Goal: Use online tool/utility: Use online tool/utility

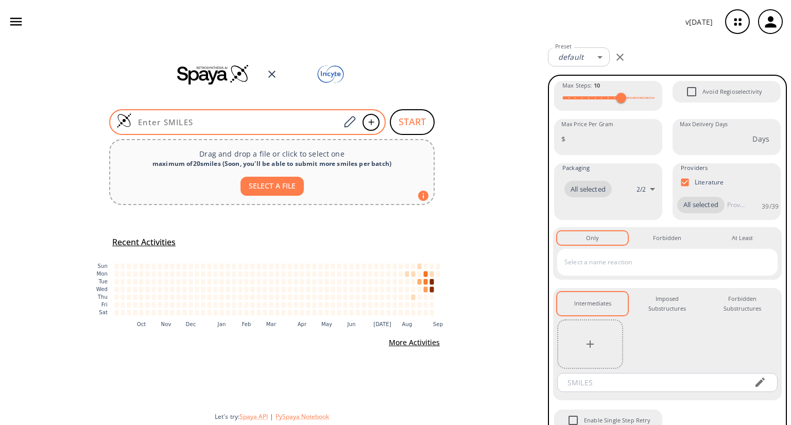
click at [218, 119] on input at bounding box center [236, 122] width 208 height 10
click at [742, 27] on icon "button" at bounding box center [737, 21] width 27 height 27
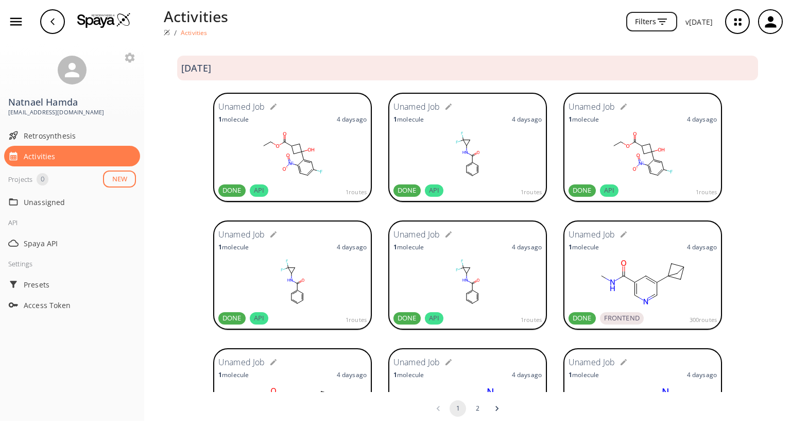
click at [316, 137] on rect at bounding box center [292, 154] width 148 height 51
click at [47, 132] on span "Retrosynthesis" at bounding box center [80, 135] width 112 height 11
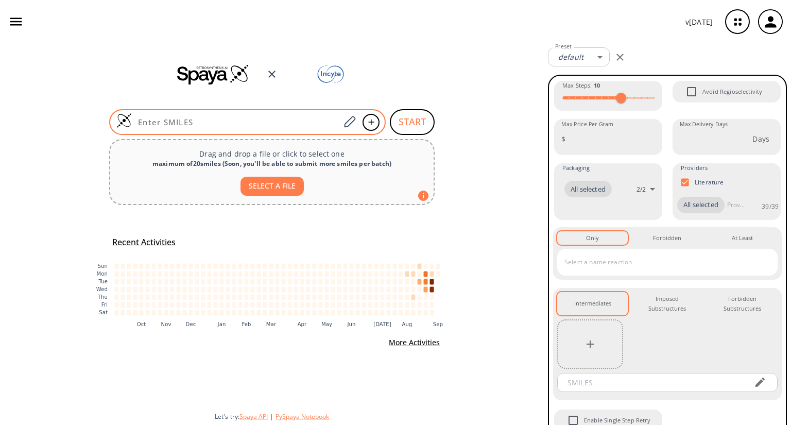
click at [183, 123] on input at bounding box center [236, 122] width 208 height 10
paste input "CCOC(=O)C1CC(O)(c2cc(F)ccc2[N+](=O)[O-])C1"
type input "CCOC(=O)C1CC(O)(c2cc(F)ccc2[N+](=O)[O-])C1"
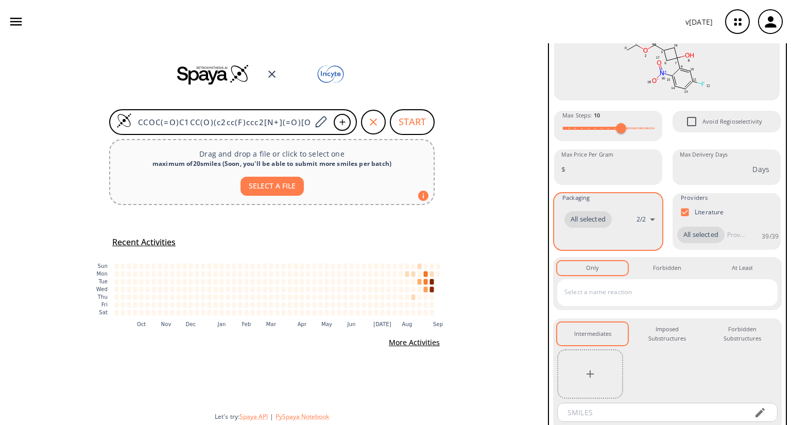
scroll to position [132, 0]
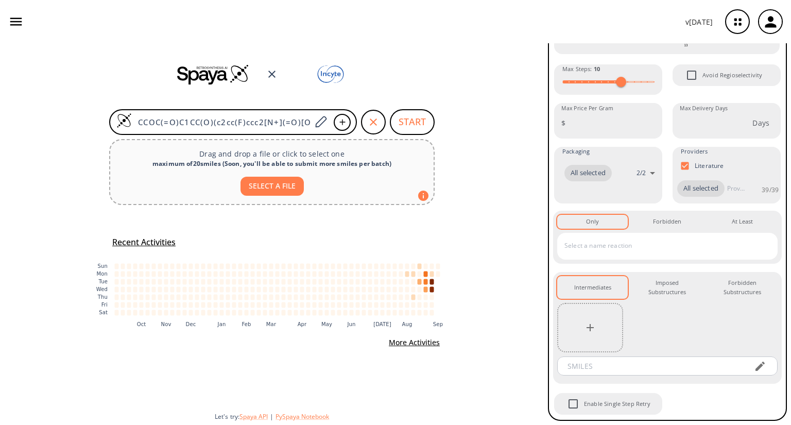
click at [615, 248] on input "text" at bounding box center [660, 245] width 196 height 16
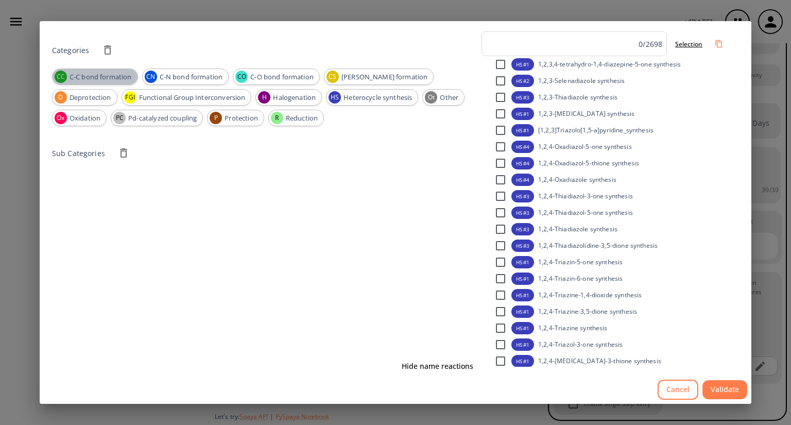
click at [85, 77] on span "C-C bond formation" at bounding box center [101, 77] width 74 height 10
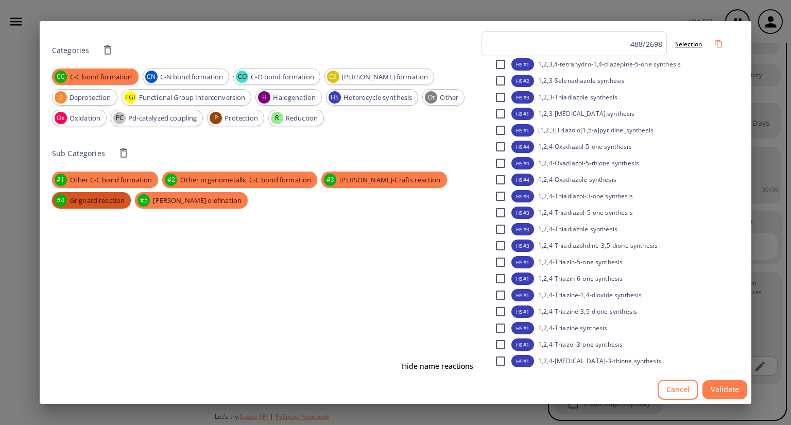
click at [111, 202] on span "Grignard reaction" at bounding box center [97, 201] width 67 height 10
click at [111, 202] on span "Grignard reaction" at bounding box center [97, 201] width 66 height 10
click at [96, 74] on span "C-C bond formation" at bounding box center [101, 77] width 75 height 10
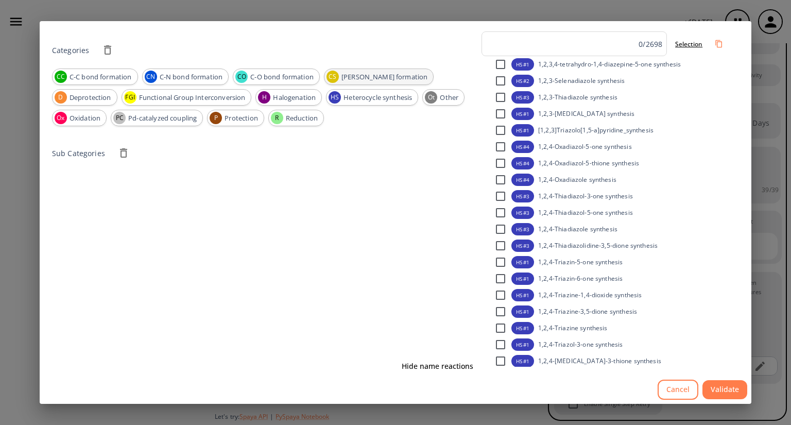
click at [353, 78] on span "[PERSON_NAME] formation" at bounding box center [384, 77] width 97 height 10
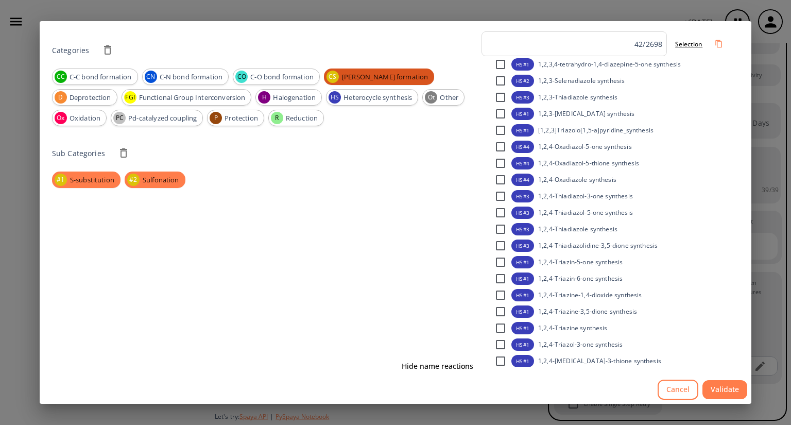
click at [356, 76] on span "[PERSON_NAME] formation" at bounding box center [385, 77] width 98 height 10
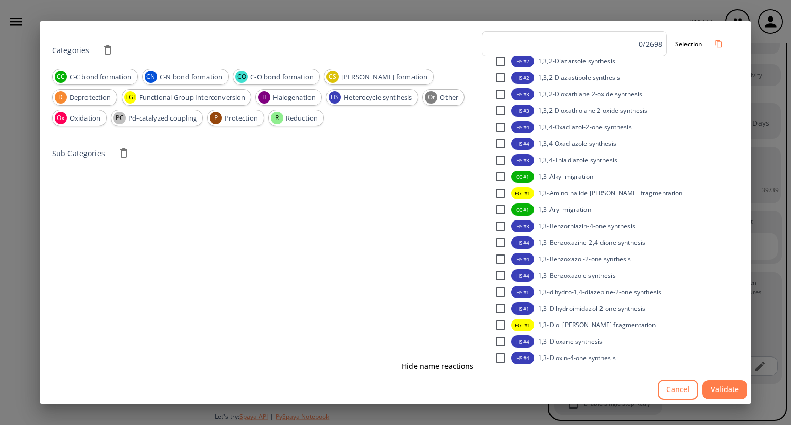
scroll to position [700, 0]
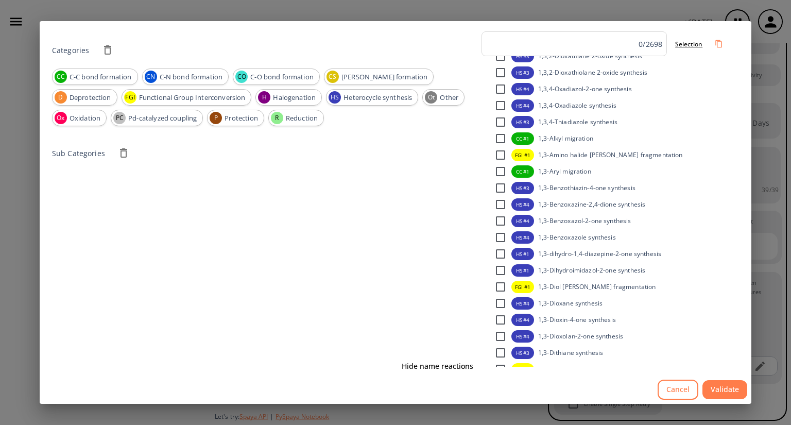
click at [498, 157] on input "checkbox" at bounding box center [501, 155] width 22 height 22
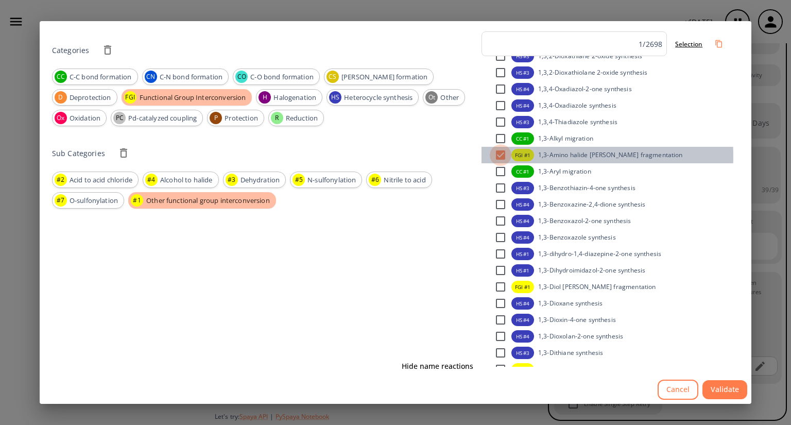
click at [498, 157] on input "checkbox" at bounding box center [501, 155] width 22 height 22
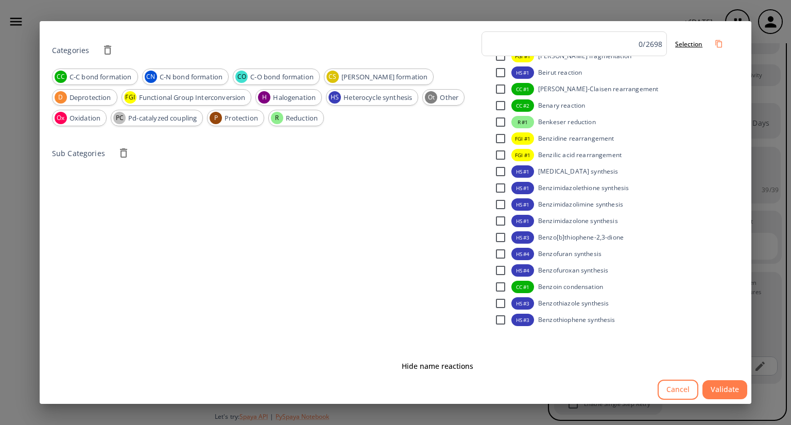
scroll to position [8445, 0]
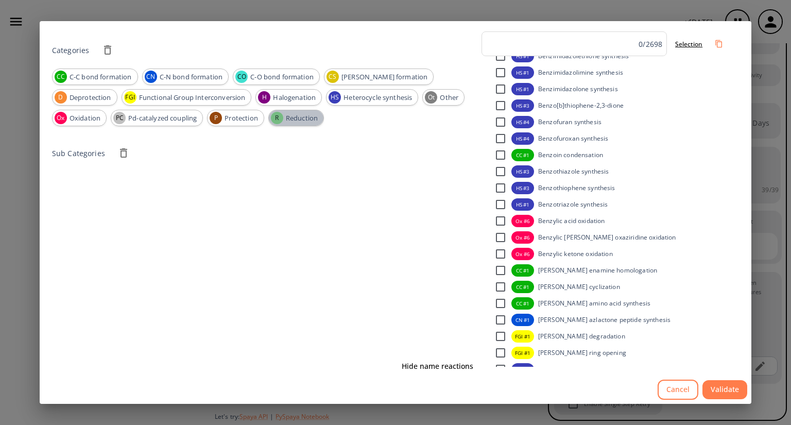
click at [302, 120] on span "Reduction" at bounding box center [301, 118] width 43 height 10
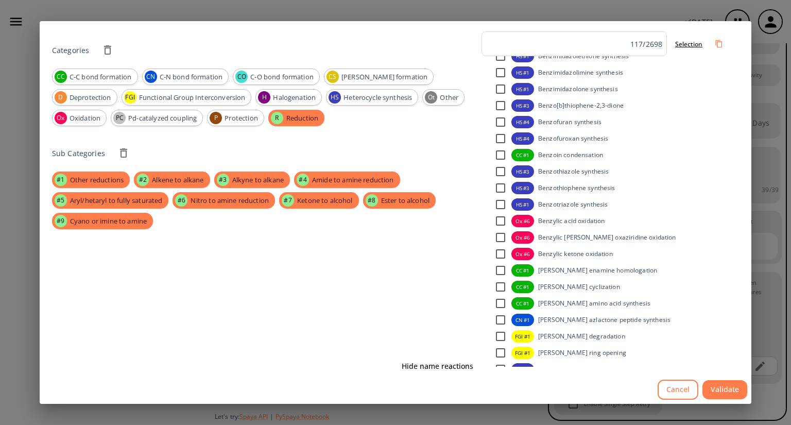
click at [665, 389] on button "Cancel" at bounding box center [678, 390] width 41 height 20
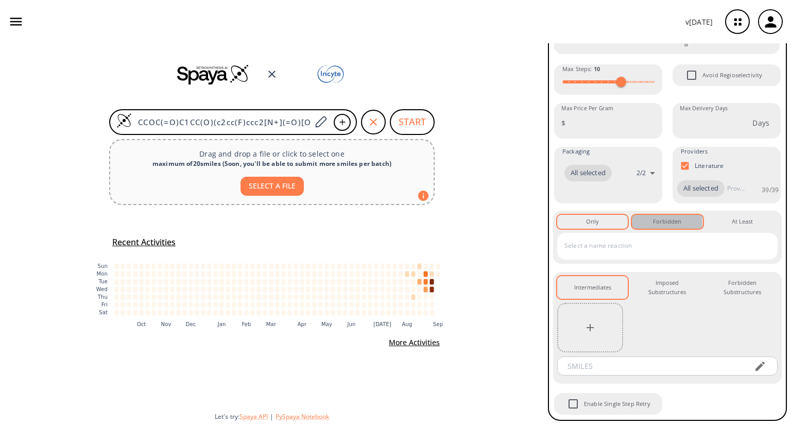
click at [655, 222] on div "Forbidden 0" at bounding box center [667, 221] width 28 height 9
click at [593, 225] on div "Only 0" at bounding box center [592, 221] width 13 height 9
click at [591, 246] on input "text" at bounding box center [660, 245] width 196 height 16
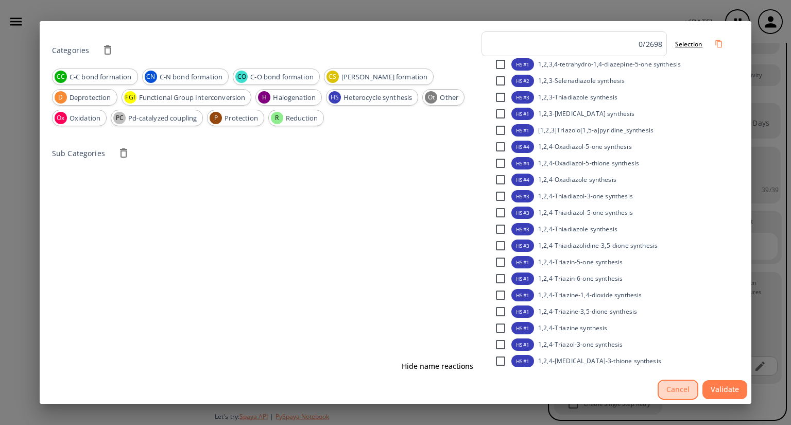
click at [688, 394] on button "Cancel" at bounding box center [678, 390] width 41 height 20
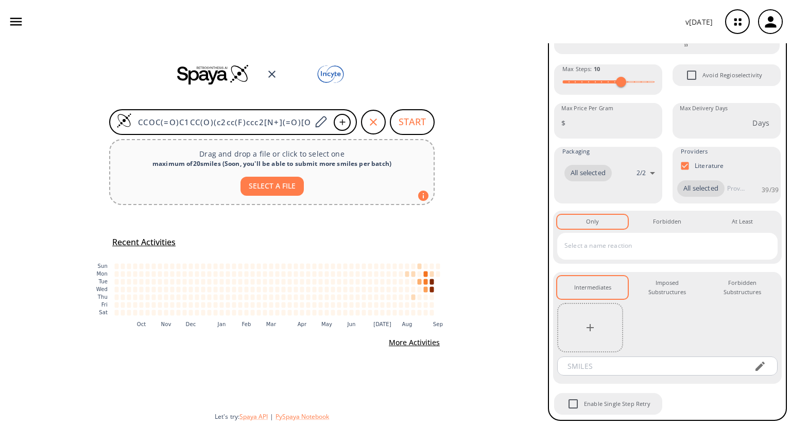
click at [568, 245] on input "text" at bounding box center [660, 245] width 196 height 16
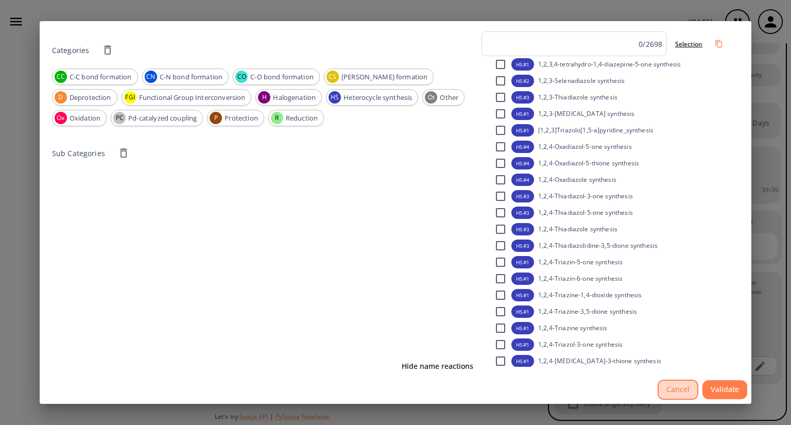
click at [670, 393] on button "Cancel" at bounding box center [678, 390] width 41 height 20
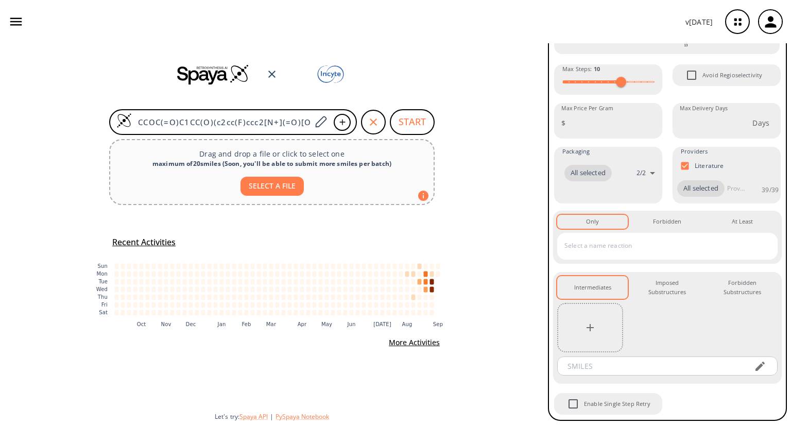
click at [588, 248] on input "text" at bounding box center [660, 245] width 196 height 16
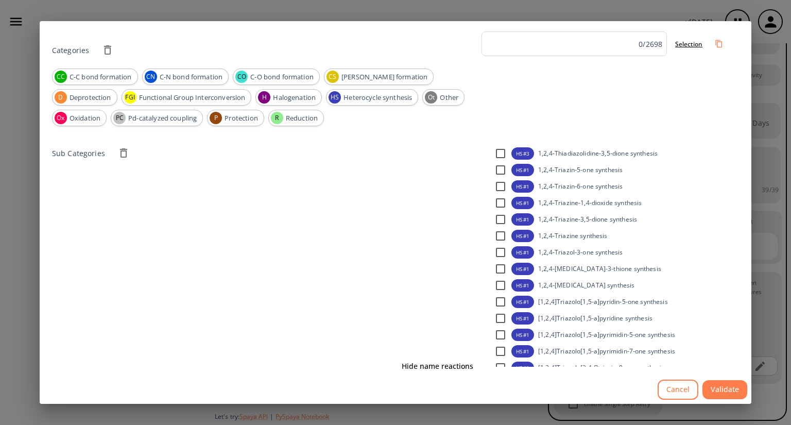
scroll to position [206, 0]
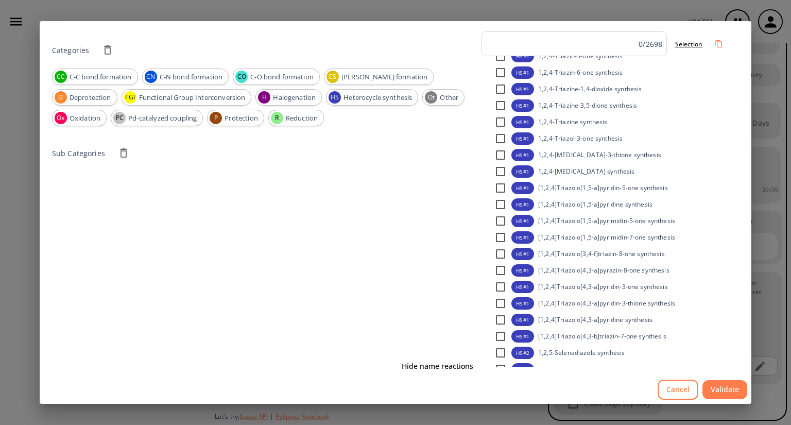
click at [670, 387] on button "Cancel" at bounding box center [678, 390] width 41 height 20
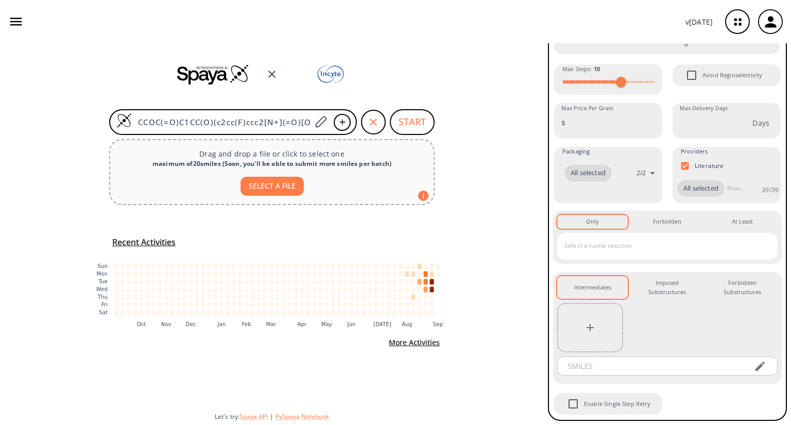
type input "g"
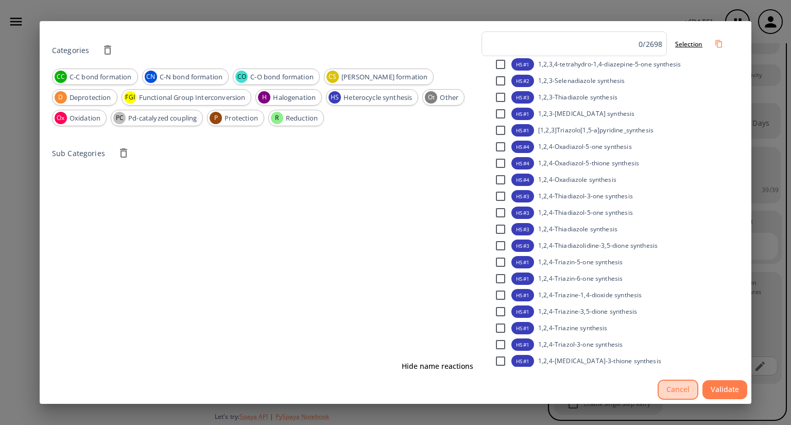
click at [675, 391] on button "Cancel" at bounding box center [678, 390] width 41 height 20
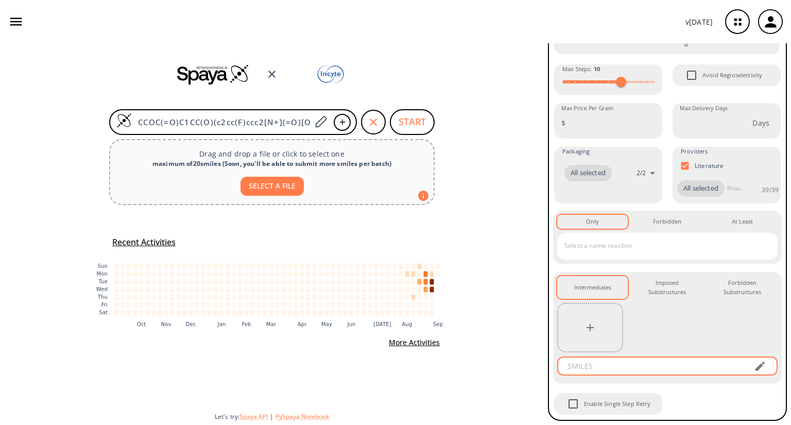
click at [624, 366] on input "text" at bounding box center [652, 365] width 185 height 19
click at [580, 247] on input "text" at bounding box center [660, 245] width 196 height 16
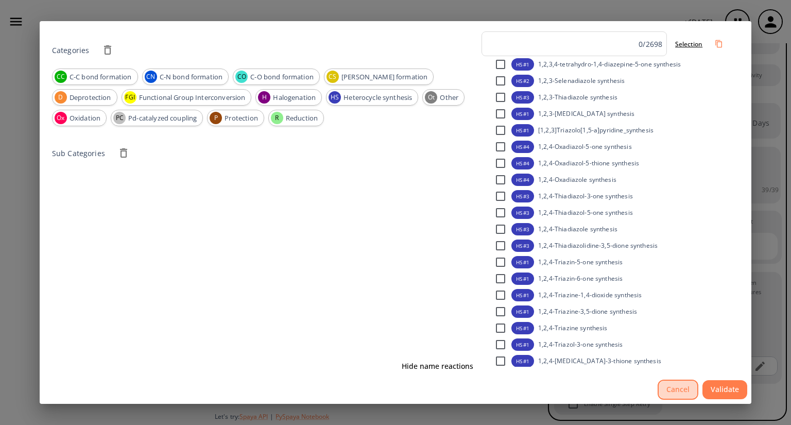
click at [670, 384] on button "Cancel" at bounding box center [678, 390] width 41 height 20
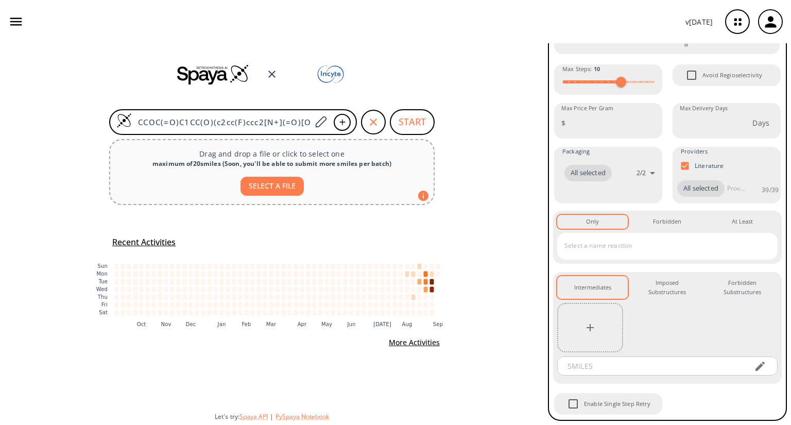
click at [618, 241] on input "text" at bounding box center [660, 245] width 196 height 16
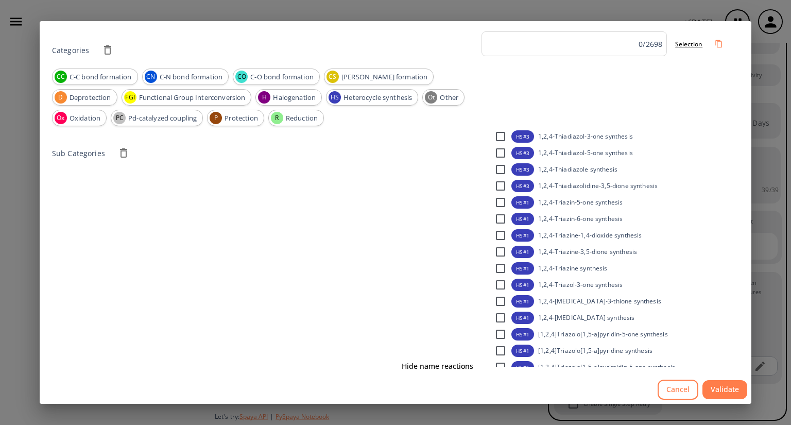
scroll to position [165, 0]
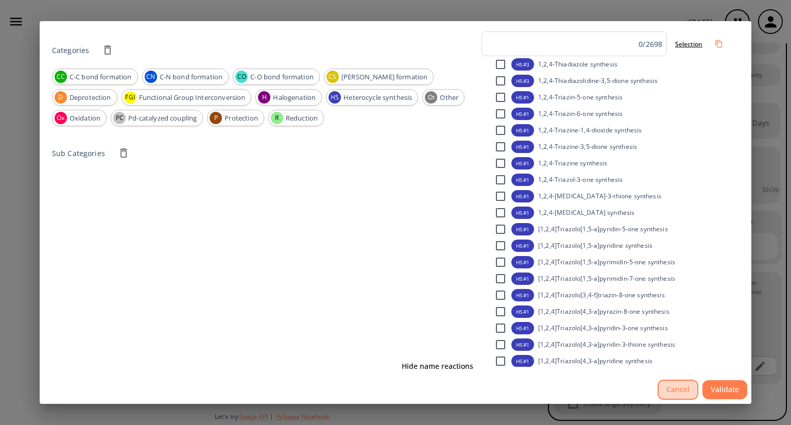
click at [674, 388] on button "Cancel" at bounding box center [678, 390] width 41 height 20
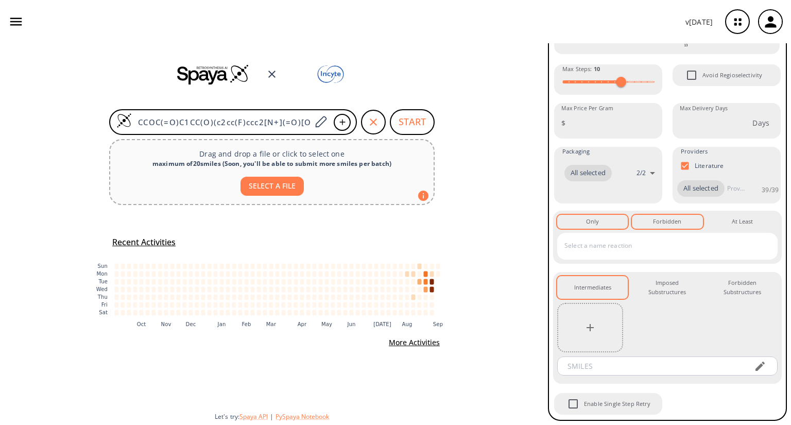
click at [654, 226] on div "Forbidden 0" at bounding box center [667, 221] width 28 height 9
click at [739, 224] on div "At Least 0" at bounding box center [742, 221] width 21 height 9
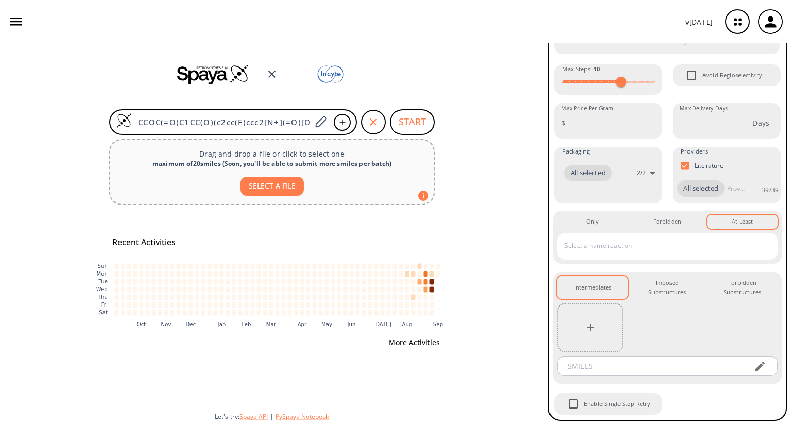
click at [633, 249] on input "text" at bounding box center [660, 245] width 196 height 16
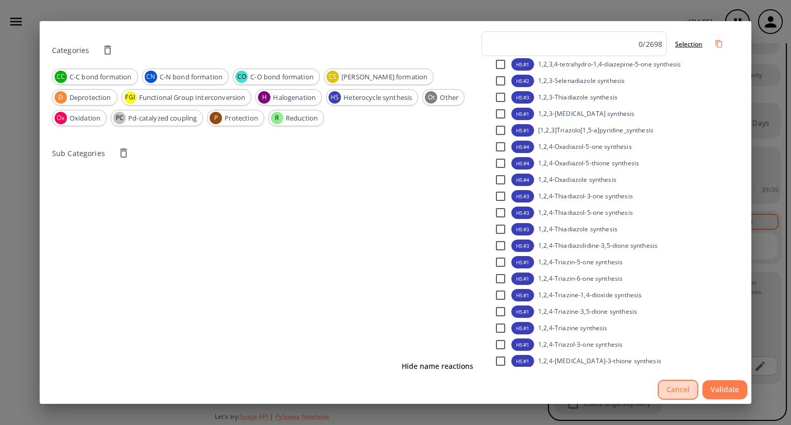
click at [678, 385] on button "Cancel" at bounding box center [678, 390] width 41 height 20
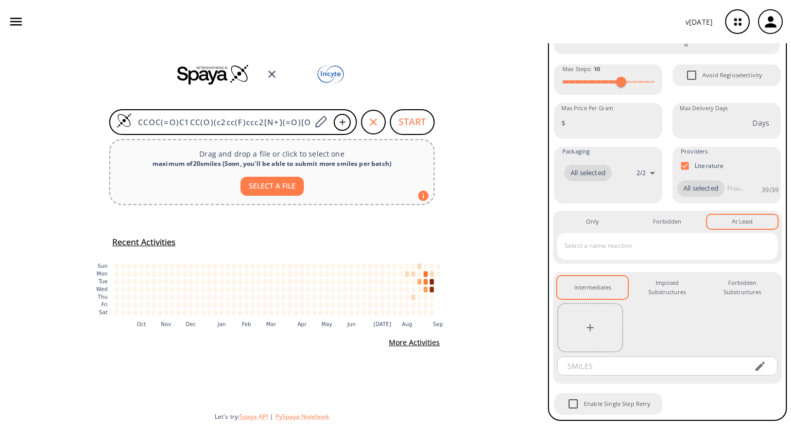
click at [648, 245] on input "text" at bounding box center [660, 245] width 196 height 16
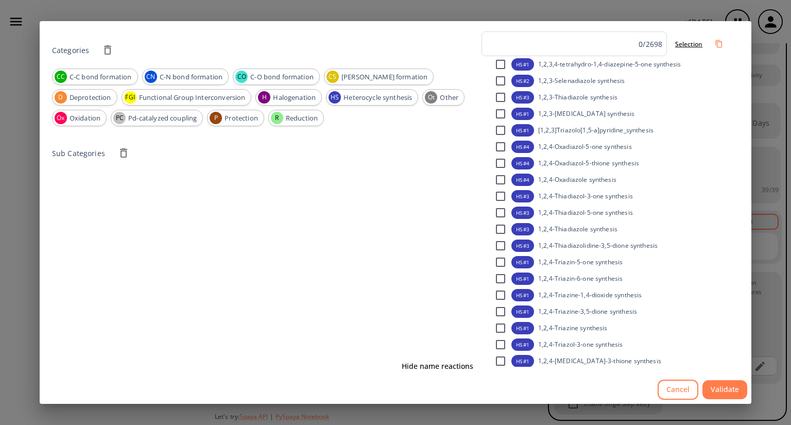
click at [675, 391] on button "Cancel" at bounding box center [678, 390] width 41 height 20
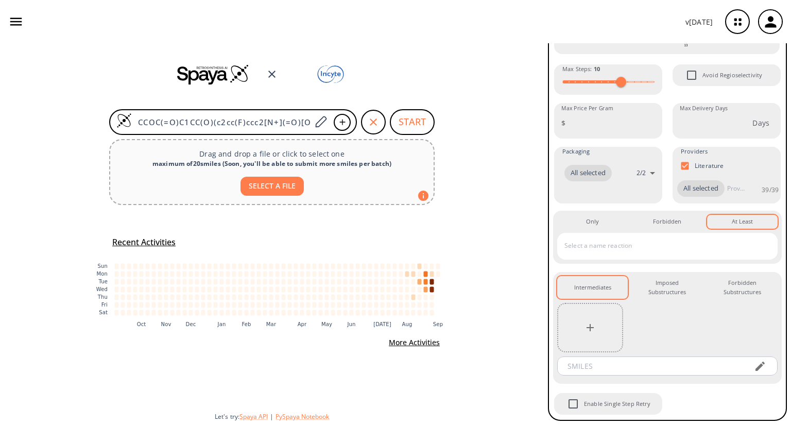
click at [607, 229] on div "Only 0 Forbidden 0 At Least 0 ​" at bounding box center [667, 237] width 229 height 53
click at [607, 222] on button "Only 0" at bounding box center [592, 221] width 71 height 13
click at [613, 245] on input "text" at bounding box center [660, 245] width 196 height 16
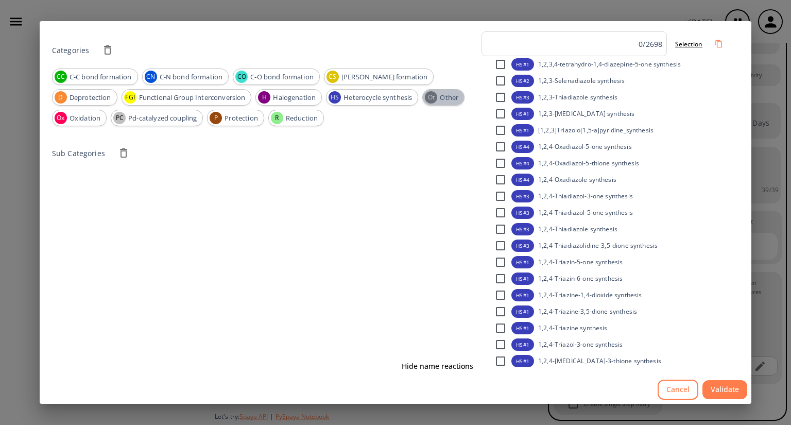
click at [441, 97] on span "Other" at bounding box center [449, 98] width 30 height 10
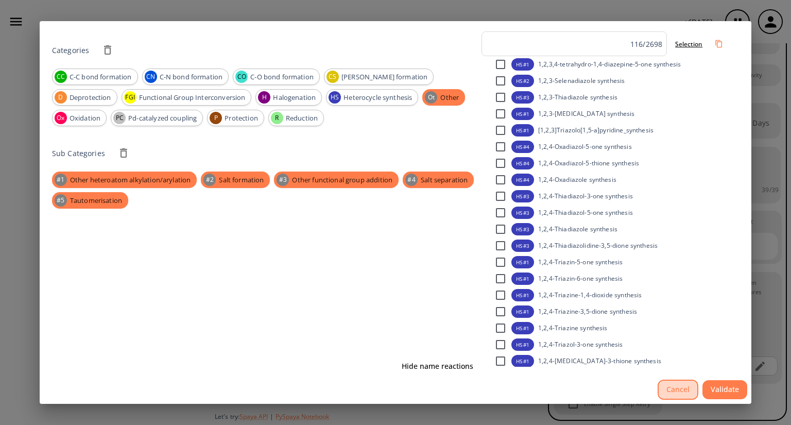
click at [678, 387] on button "Cancel" at bounding box center [678, 390] width 41 height 20
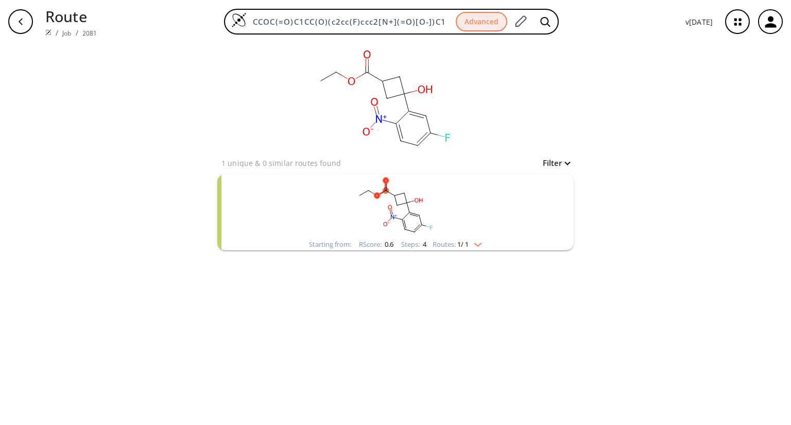
drag, startPoint x: 254, startPoint y: 23, endPoint x: 484, endPoint y: 37, distance: 230.1
click at [484, 37] on div "Route / Job / 2081 CCOC(=O)C1CC(O)(c2cc(F)ccc2[N+](=O)[O-])C1 Advanced v 1.9.39" at bounding box center [395, 21] width 791 height 43
click at [19, 24] on icon "button" at bounding box center [20, 22] width 8 height 8
